Goal: Information Seeking & Learning: Find contact information

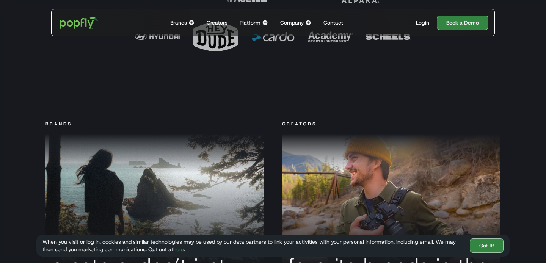
scroll to position [2227, 0]
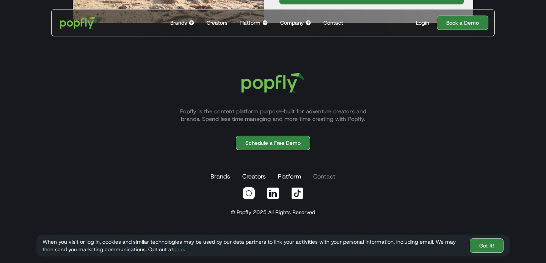
click at [321, 175] on link "Contact" at bounding box center [324, 176] width 25 height 15
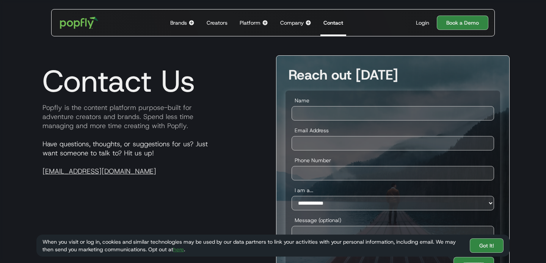
scroll to position [32, 0]
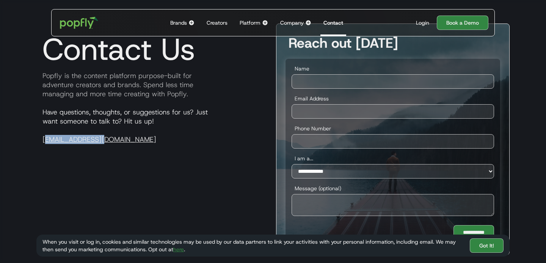
drag, startPoint x: 108, startPoint y: 143, endPoint x: 37, endPoint y: 136, distance: 71.7
click at [37, 136] on p "Have questions, thoughts, or suggestions for us? Just want someone to talk to? …" at bounding box center [153, 126] width 234 height 36
click at [121, 145] on div "Contact Us Popfly is the content platform purpose-built for adventure creators …" at bounding box center [153, 140] width 234 height 232
drag, startPoint x: 115, startPoint y: 142, endPoint x: 14, endPoint y: 137, distance: 101.1
click at [14, 137] on section "**********" at bounding box center [273, 133] width 546 height 341
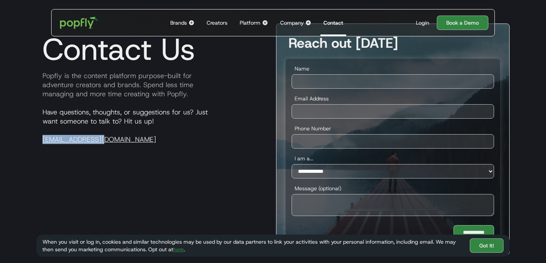
copy link "[EMAIL_ADDRESS][DOMAIN_NAME]"
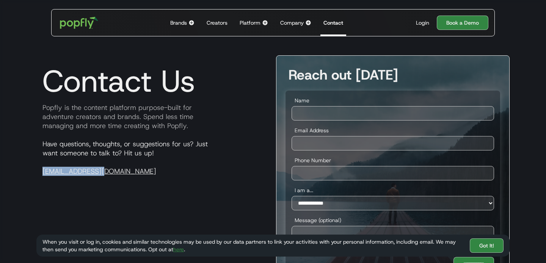
scroll to position [0, 0]
